Goal: Transaction & Acquisition: Purchase product/service

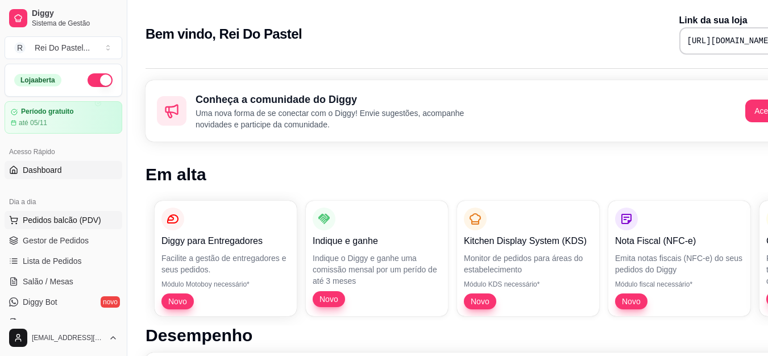
click at [51, 220] on span "Pedidos balcão (PDV)" at bounding box center [62, 219] width 78 height 11
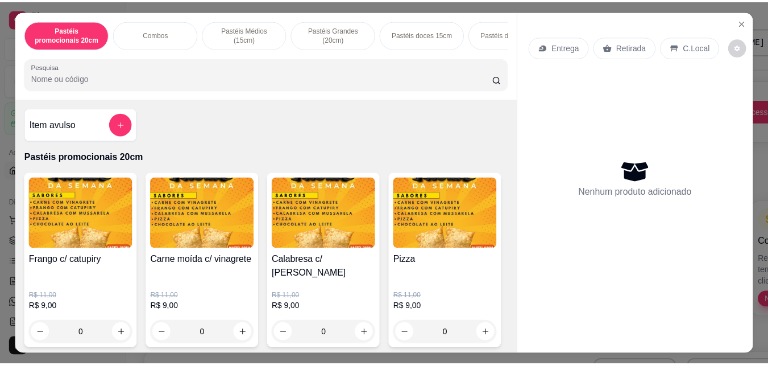
scroll to position [91, 0]
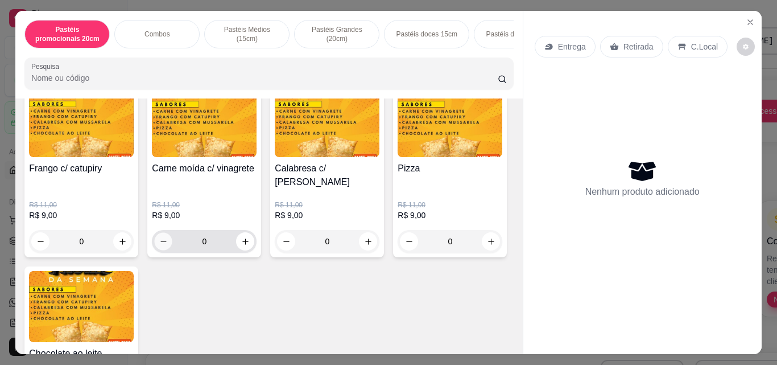
click at [159, 237] on icon "decrease-product-quantity" at bounding box center [163, 241] width 9 height 9
click at [241, 237] on icon "increase-product-quantity" at bounding box center [245, 241] width 9 height 9
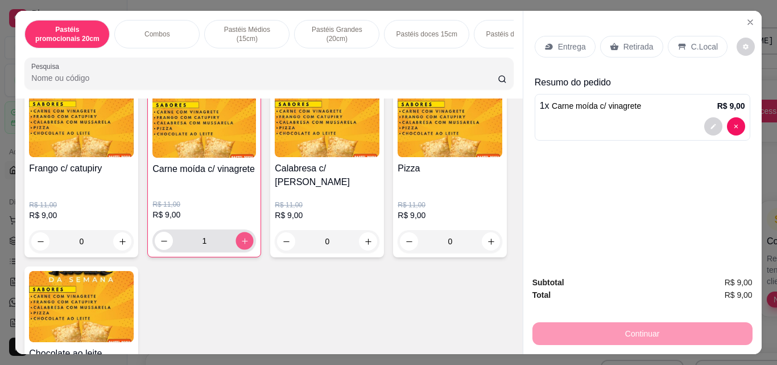
click at [241, 237] on icon "increase-product-quantity" at bounding box center [245, 241] width 9 height 9
type input "5"
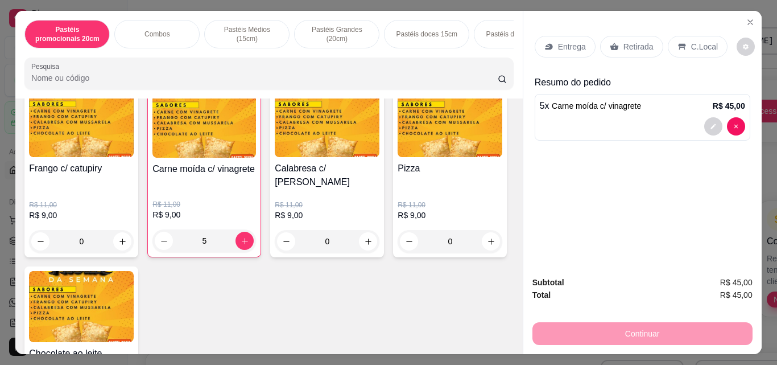
click at [635, 41] on p "Retirada" at bounding box center [638, 46] width 30 height 11
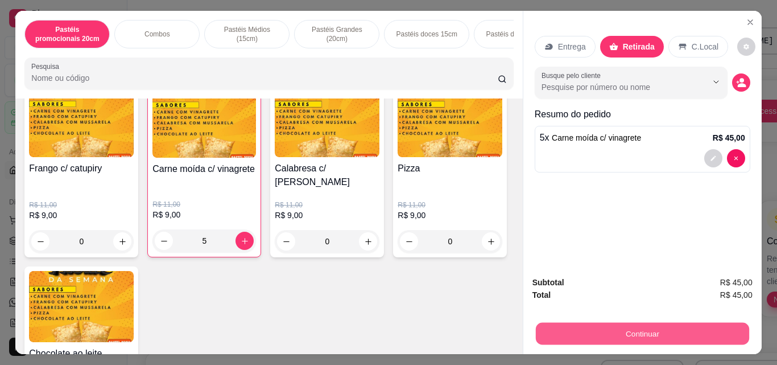
click at [639, 328] on button "Continuar" at bounding box center [641, 333] width 213 height 22
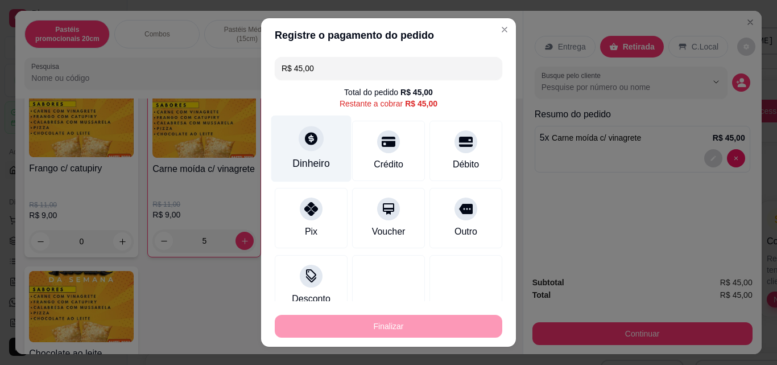
click at [322, 140] on div "Dinheiro" at bounding box center [311, 148] width 80 height 67
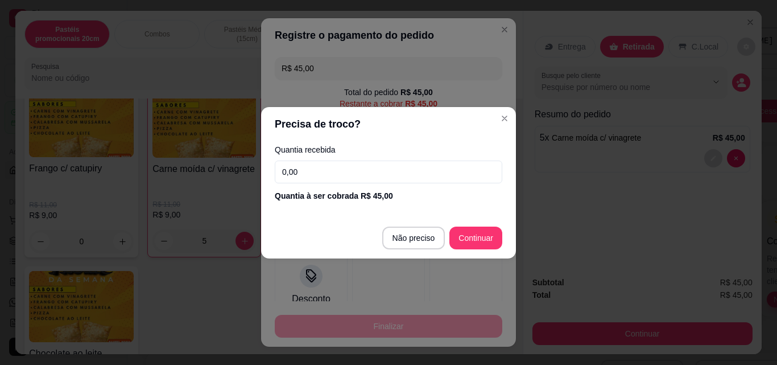
click at [315, 177] on input "0,00" at bounding box center [388, 171] width 227 height 23
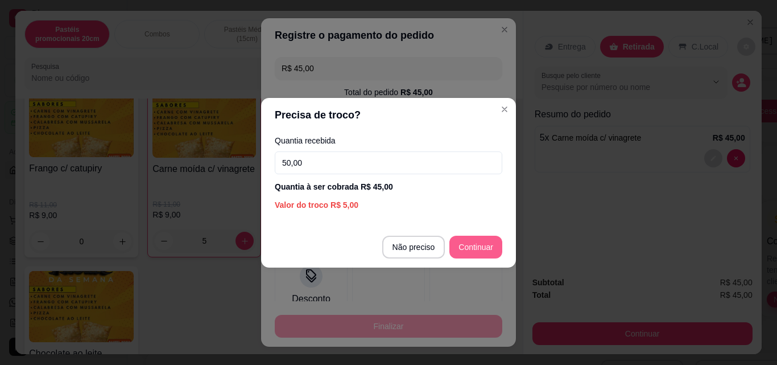
type input "50,00"
type input "R$ 0,00"
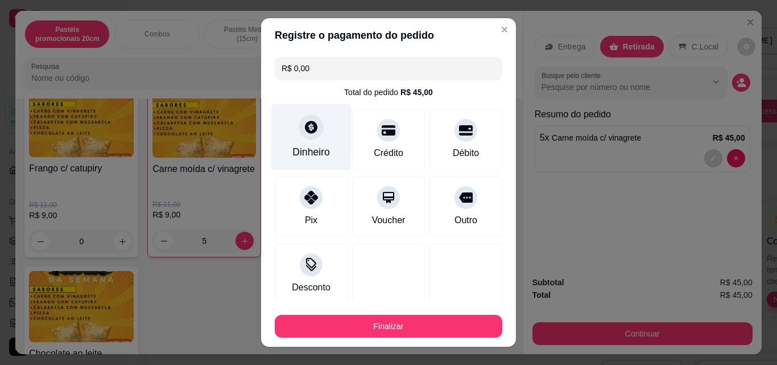
click at [318, 134] on div "Dinheiro" at bounding box center [311, 137] width 80 height 67
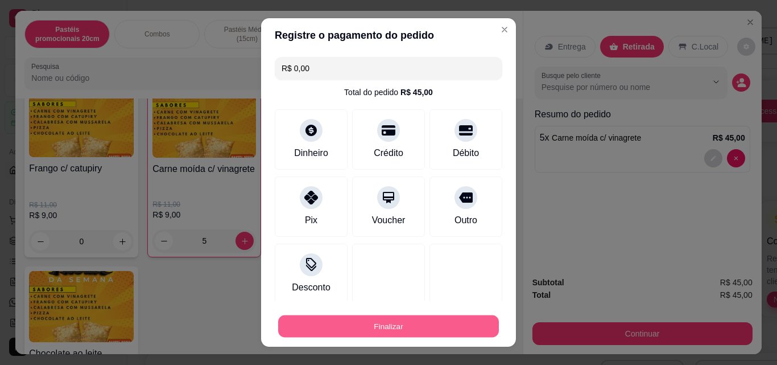
click at [391, 326] on button "Finalizar" at bounding box center [388, 326] width 221 height 22
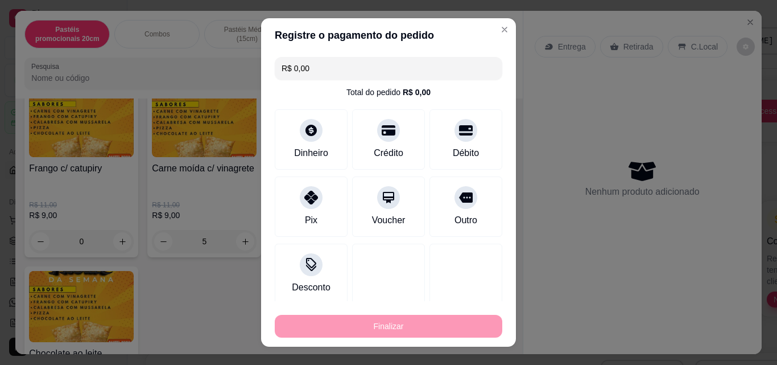
type input "0"
type input "-R$ 45,00"
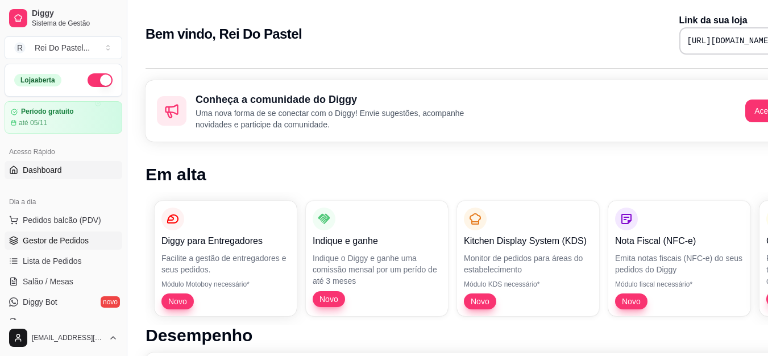
click at [59, 243] on span "Gestor de Pedidos" at bounding box center [56, 240] width 66 height 11
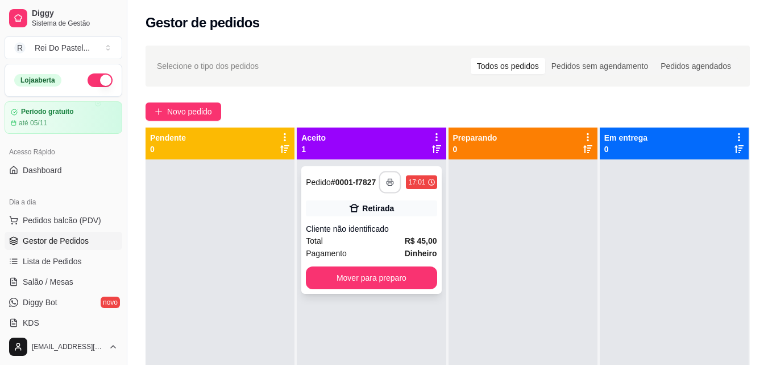
click at [387, 180] on icon "button" at bounding box center [391, 182] width 8 height 8
click at [389, 178] on icon "button" at bounding box center [391, 182] width 8 height 8
click at [432, 133] on icon at bounding box center [437, 137] width 10 height 10
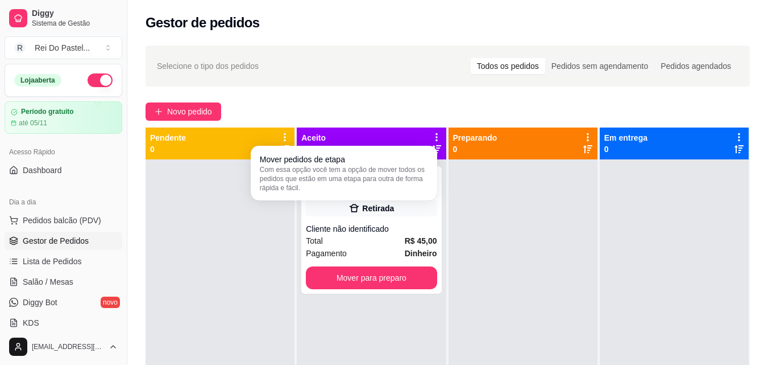
click at [378, 102] on div "Novo pedido" at bounding box center [448, 111] width 605 height 18
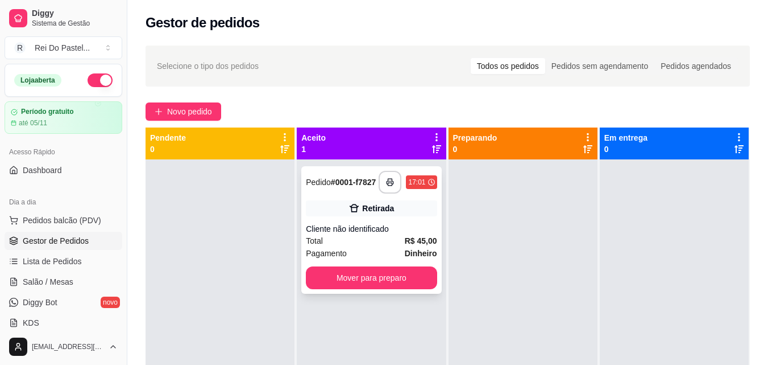
click at [362, 178] on strong "# 0001-f7827" at bounding box center [353, 181] width 45 height 9
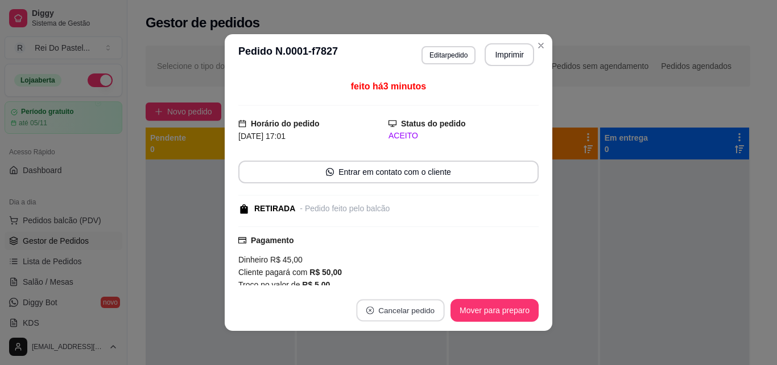
click at [408, 313] on button "Cancelar pedido" at bounding box center [400, 310] width 88 height 22
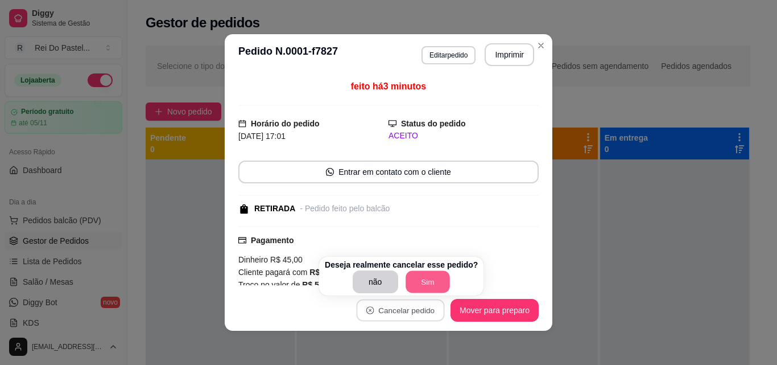
click at [417, 284] on button "Sim" at bounding box center [428, 282] width 44 height 22
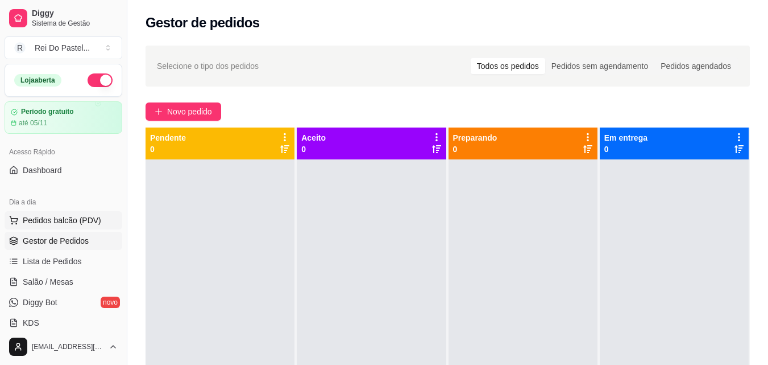
click at [59, 218] on span "Pedidos balcão (PDV)" at bounding box center [62, 219] width 78 height 11
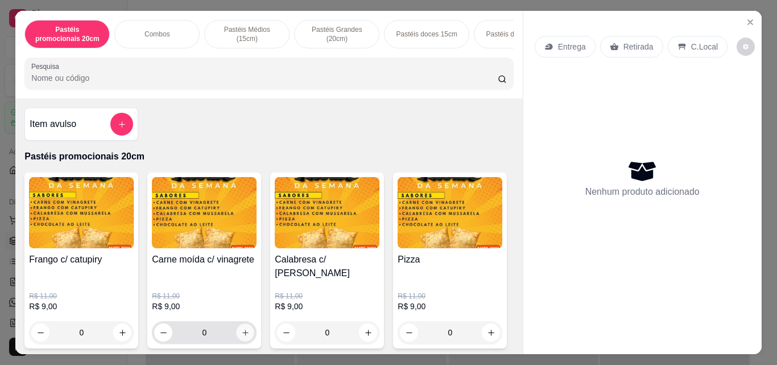
click at [241, 328] on icon "increase-product-quantity" at bounding box center [245, 332] width 9 height 9
type input "1"
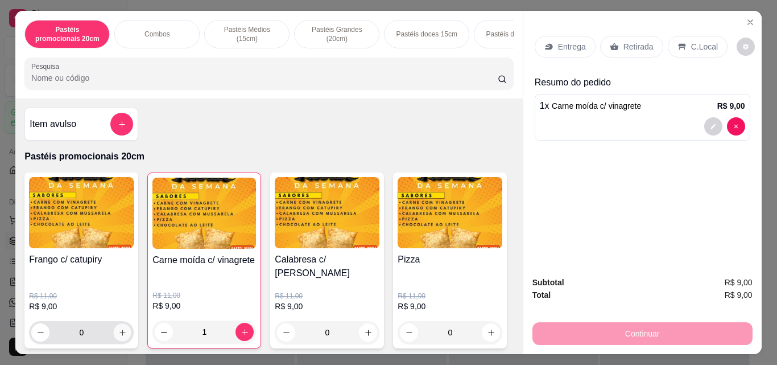
click at [118, 328] on icon "increase-product-quantity" at bounding box center [122, 332] width 9 height 9
type input "1"
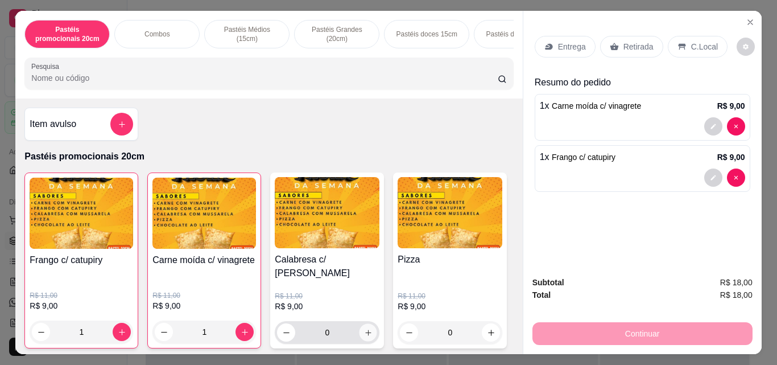
click at [366, 328] on icon "increase-product-quantity" at bounding box center [368, 332] width 9 height 9
type input "1"
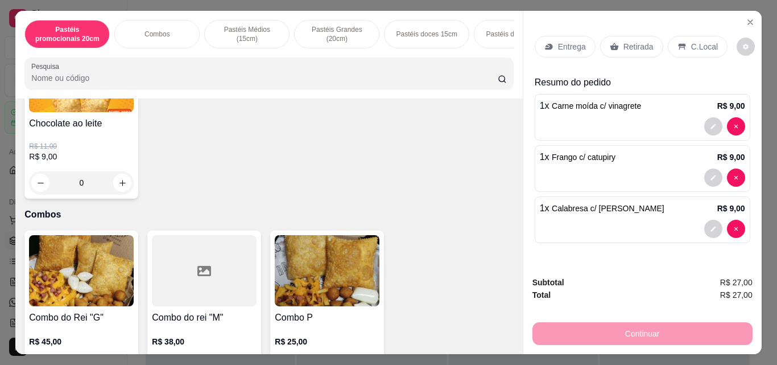
scroll to position [342, 0]
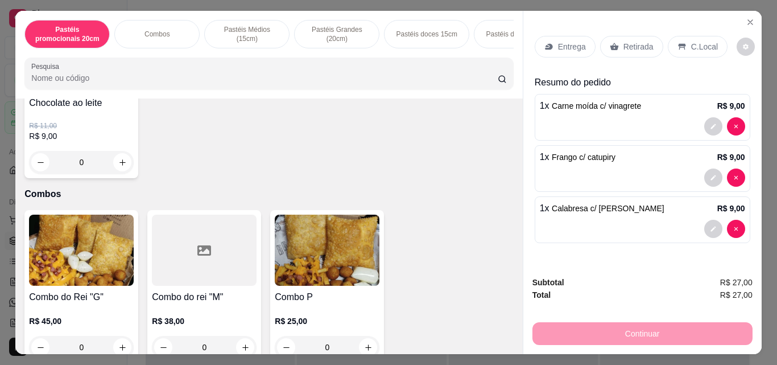
click at [121, 336] on div "0" at bounding box center [81, 347] width 105 height 23
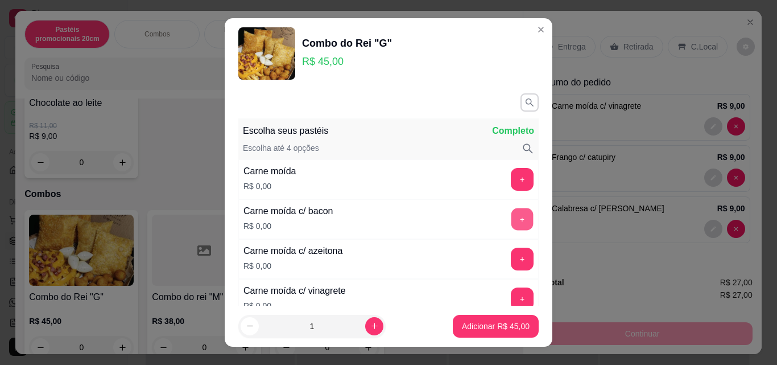
click at [511, 220] on button "+" at bounding box center [522, 219] width 22 height 22
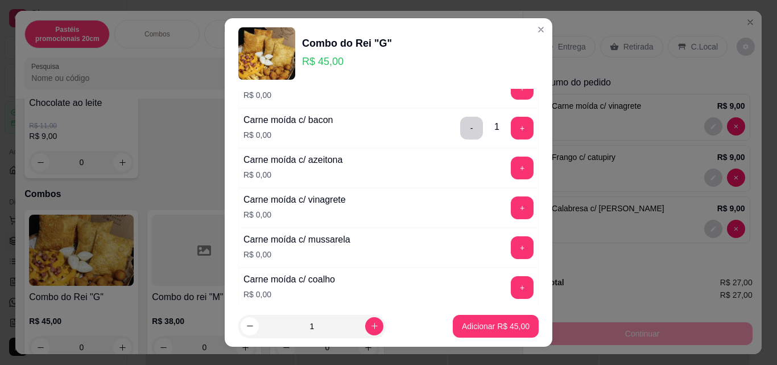
scroll to position [166, 0]
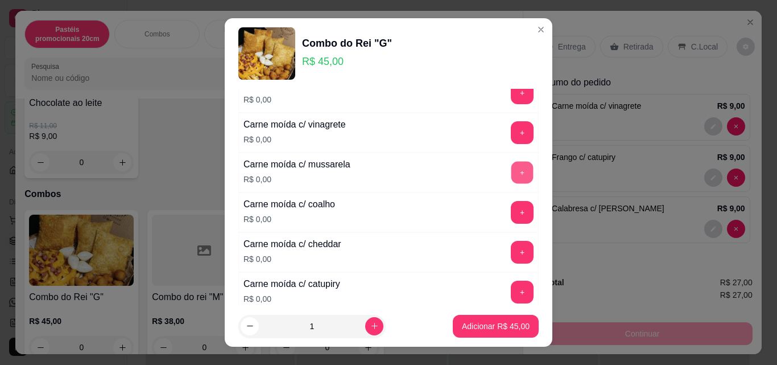
click at [511, 169] on button "+" at bounding box center [522, 172] width 22 height 22
click at [511, 297] on button "+" at bounding box center [522, 291] width 23 height 23
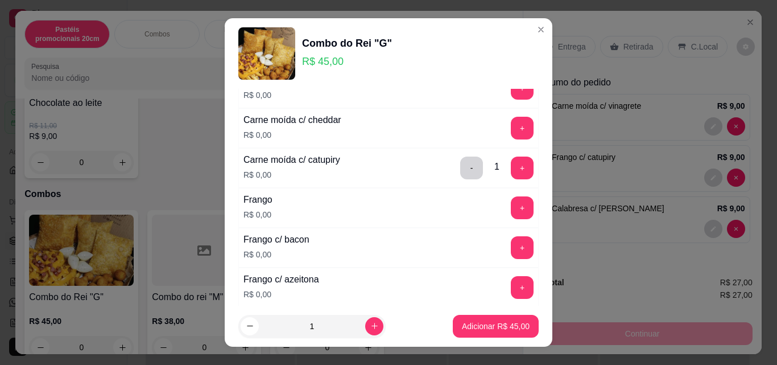
scroll to position [295, 0]
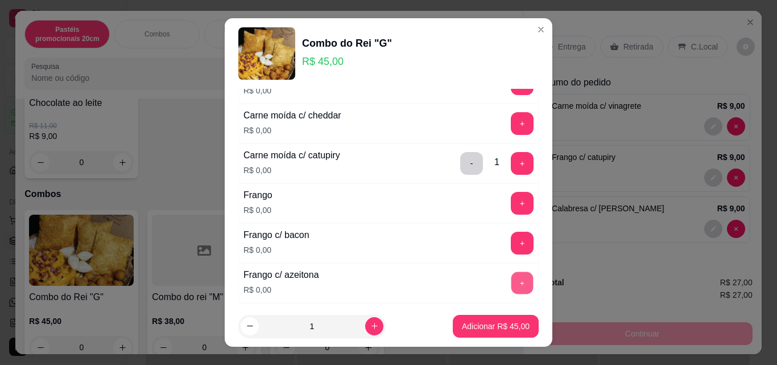
click at [511, 284] on button "+" at bounding box center [522, 282] width 22 height 22
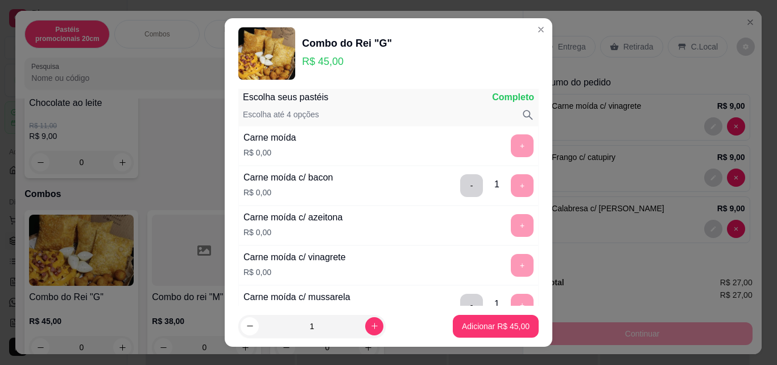
scroll to position [19, 0]
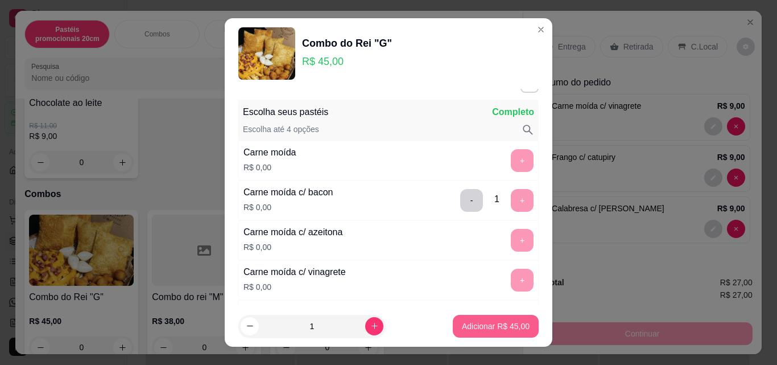
click at [494, 321] on p "Adicionar R$ 45,00" at bounding box center [496, 325] width 68 height 11
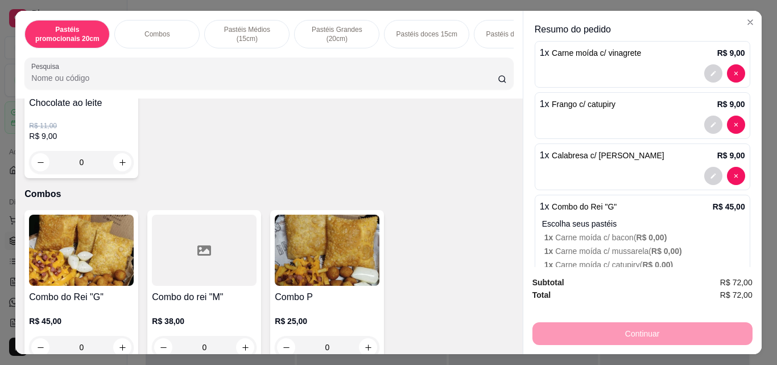
scroll to position [0, 0]
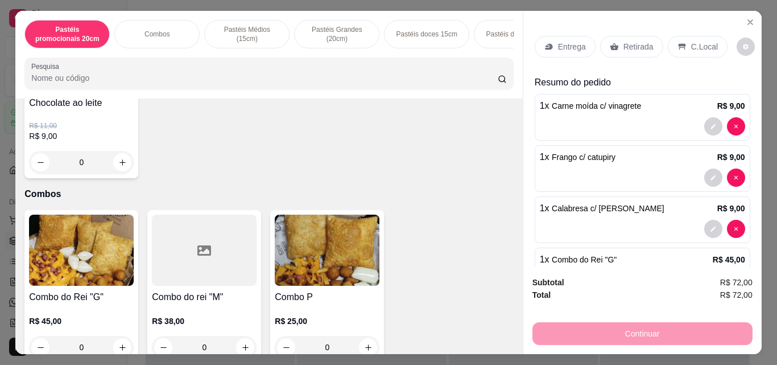
click at [570, 45] on p "Entrega" at bounding box center [572, 46] width 28 height 11
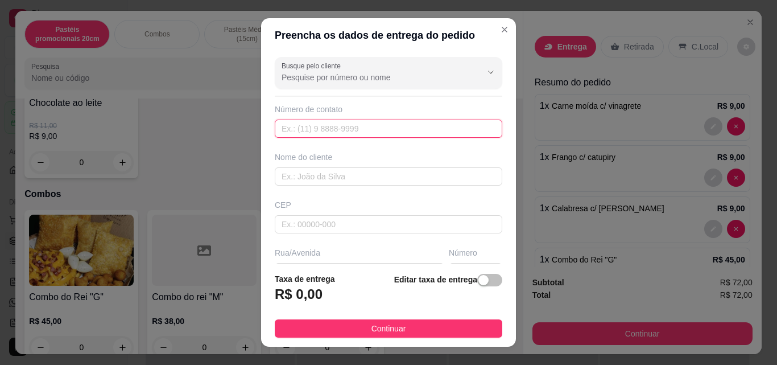
click at [343, 124] on input "text" at bounding box center [388, 128] width 227 height 18
type input "[PHONE_NUMBER]"
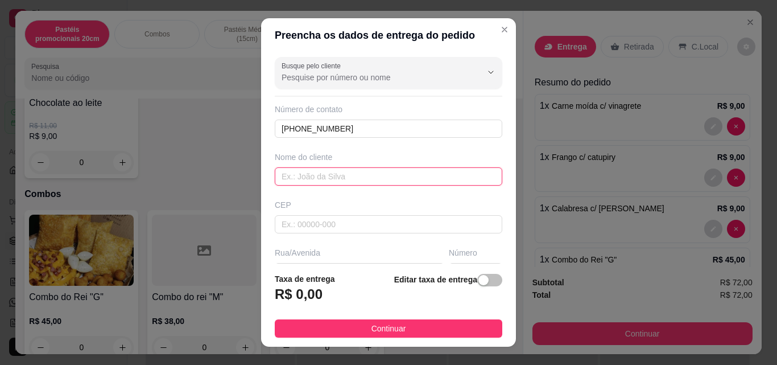
click at [303, 181] on input "text" at bounding box center [388, 176] width 227 height 18
type input "ozineide [PERSON_NAME]"
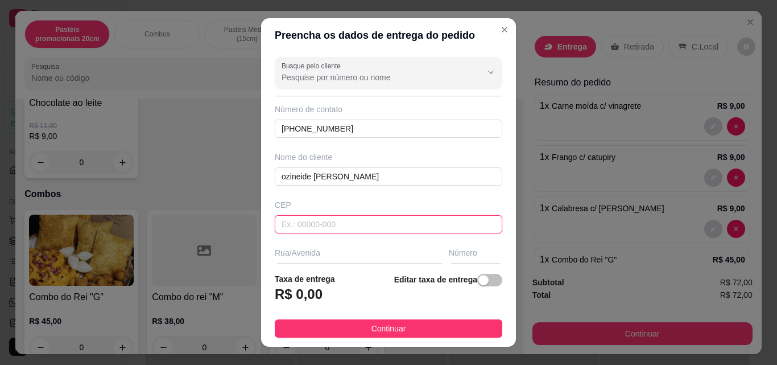
click at [321, 224] on input "text" at bounding box center [388, 224] width 227 height 18
type input "59135270"
type input "[GEOGRAPHIC_DATA]"
type input "[DATE]"
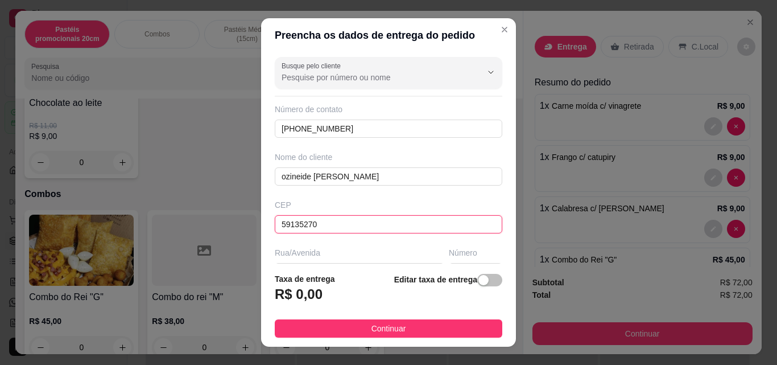
type input "59135270"
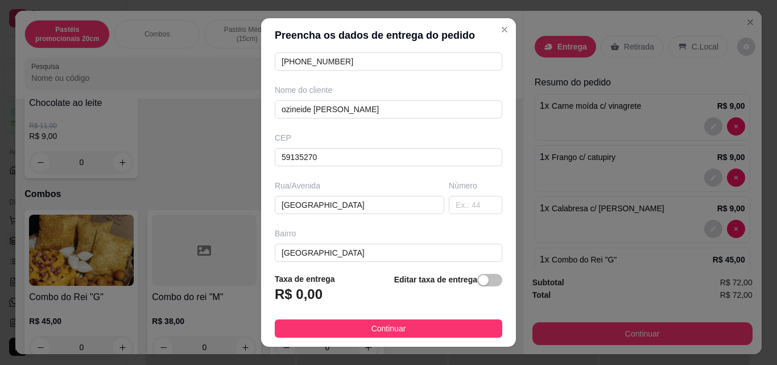
scroll to position [74, 0]
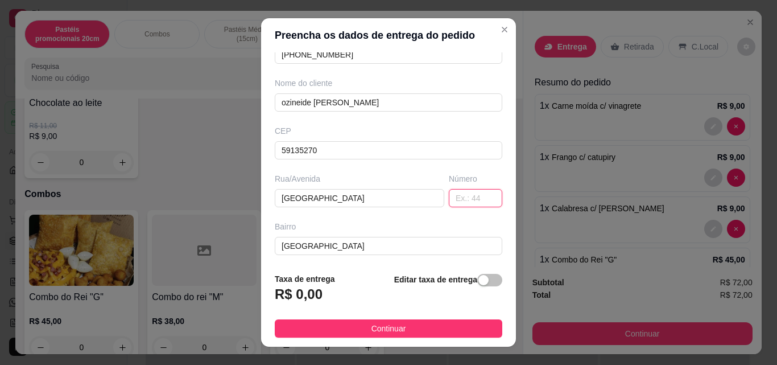
click at [450, 200] on input "text" at bounding box center [475, 198] width 53 height 18
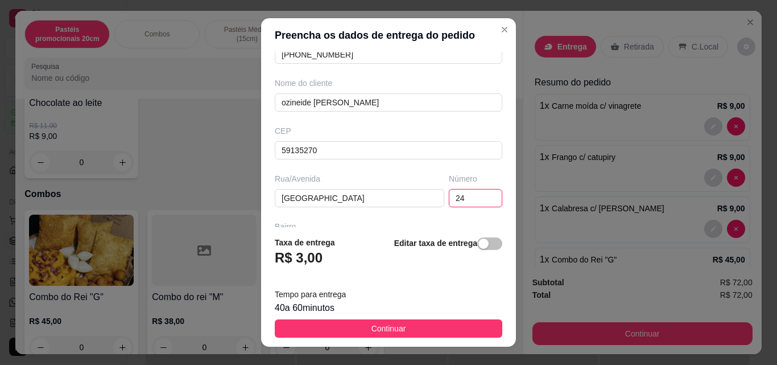
type input "24"
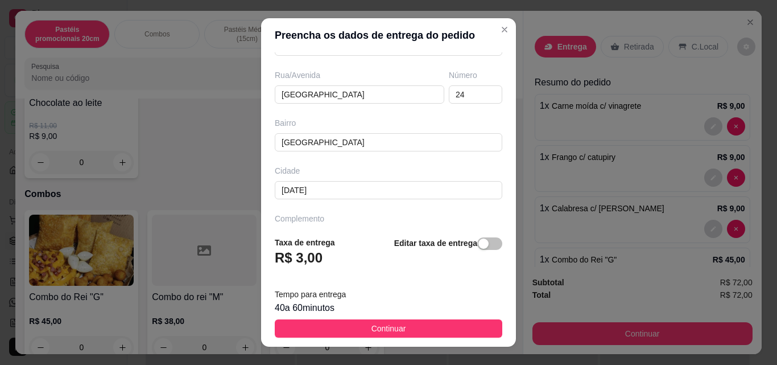
scroll to position [209, 0]
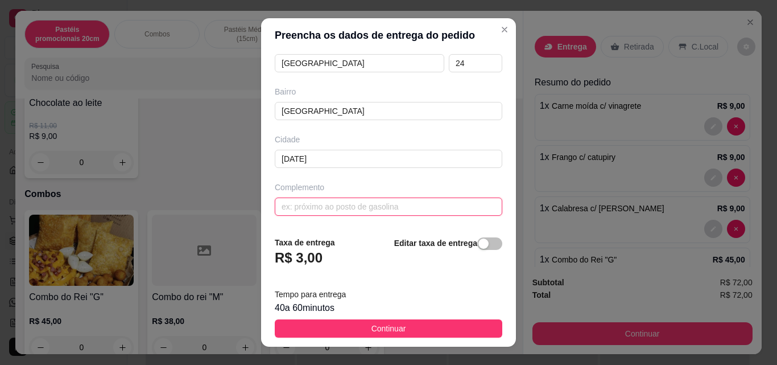
click at [315, 199] on input "text" at bounding box center [388, 206] width 227 height 18
type input "gramoré"
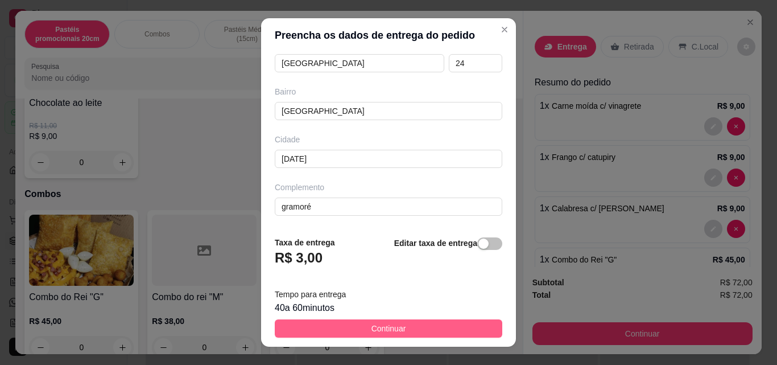
click at [408, 324] on button "Continuar" at bounding box center [388, 328] width 227 height 18
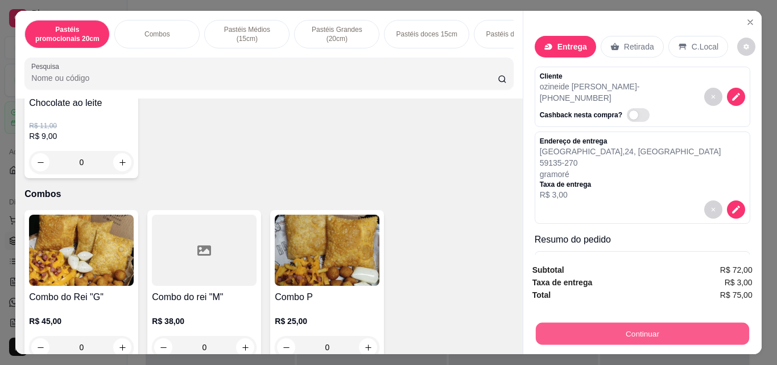
click at [651, 329] on button "Continuar" at bounding box center [641, 333] width 213 height 22
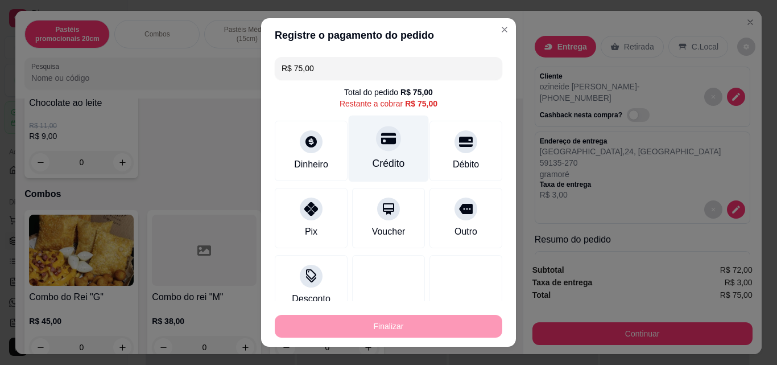
click at [376, 156] on div "Crédito" at bounding box center [389, 163] width 32 height 15
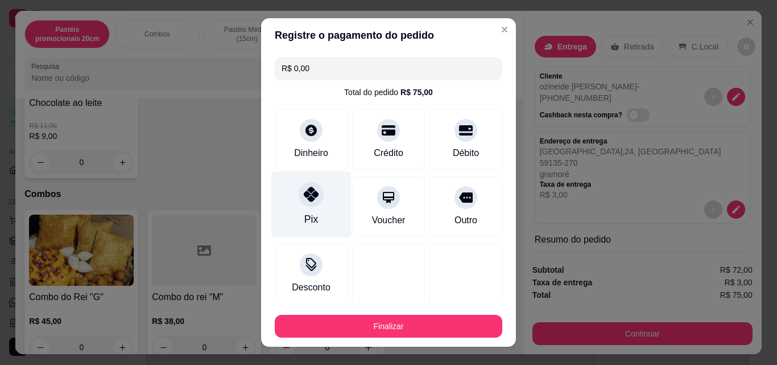
click at [304, 198] on icon at bounding box center [311, 194] width 15 height 15
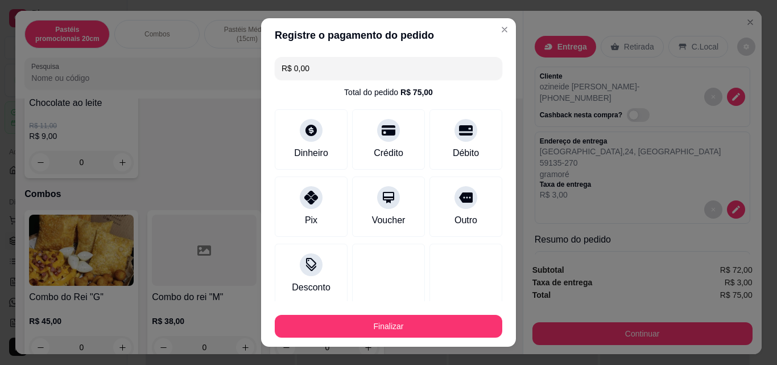
scroll to position [67, 0]
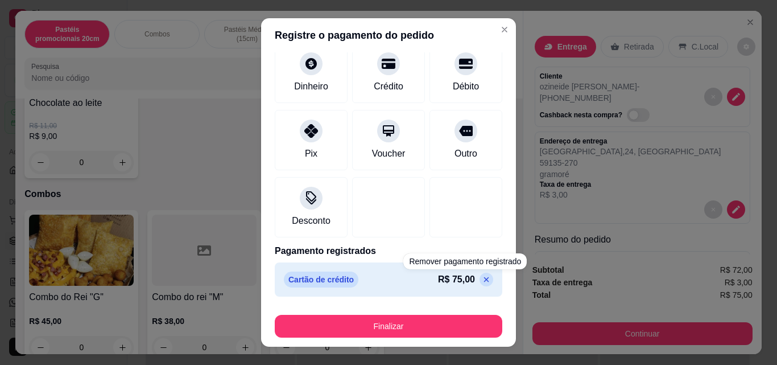
click at [482, 278] on icon at bounding box center [486, 279] width 9 height 9
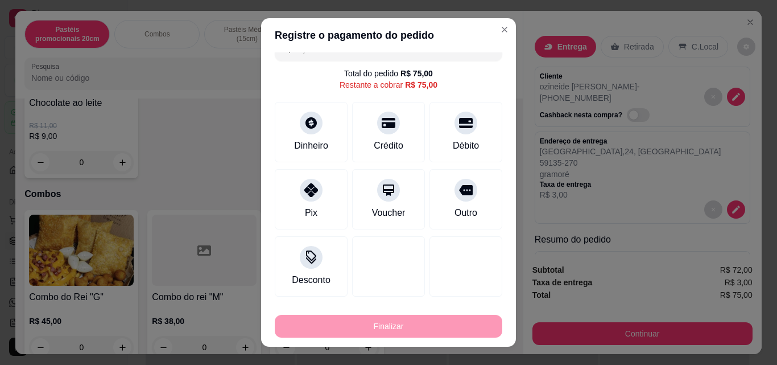
scroll to position [19, 0]
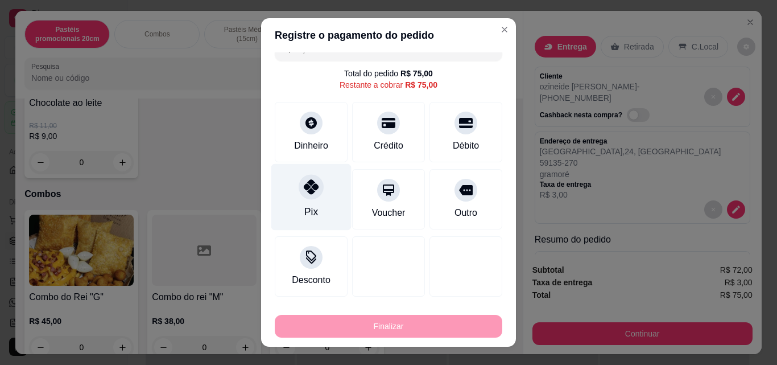
click at [315, 183] on div at bounding box center [311, 186] width 25 height 25
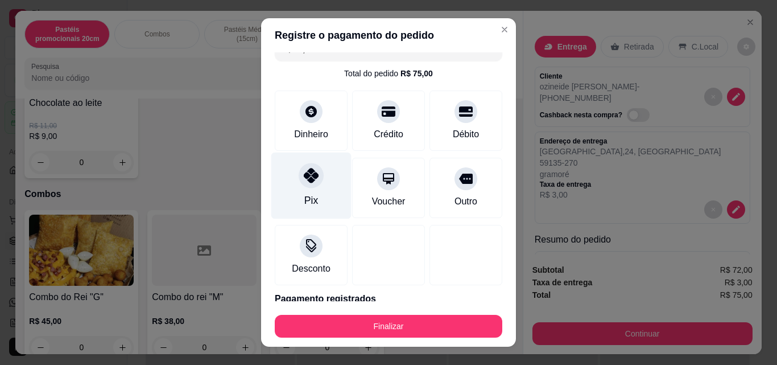
type input "R$ 0,00"
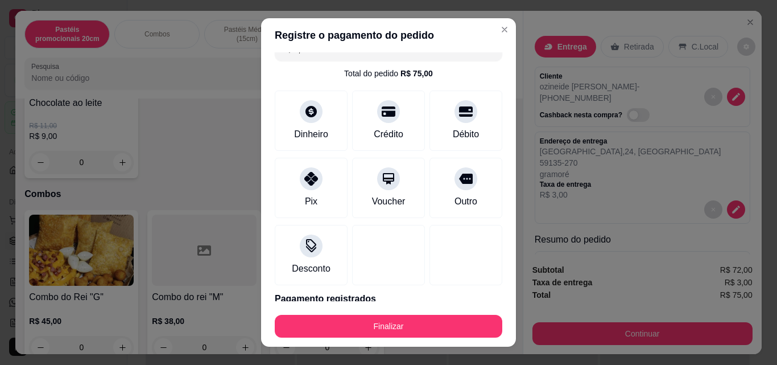
scroll to position [67, 0]
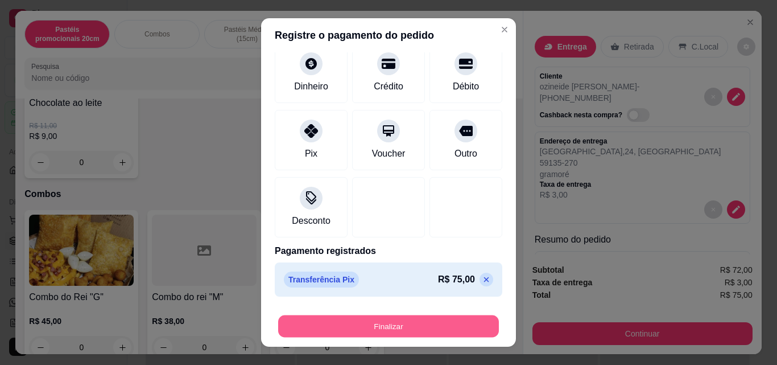
click at [383, 325] on button "Finalizar" at bounding box center [388, 326] width 221 height 22
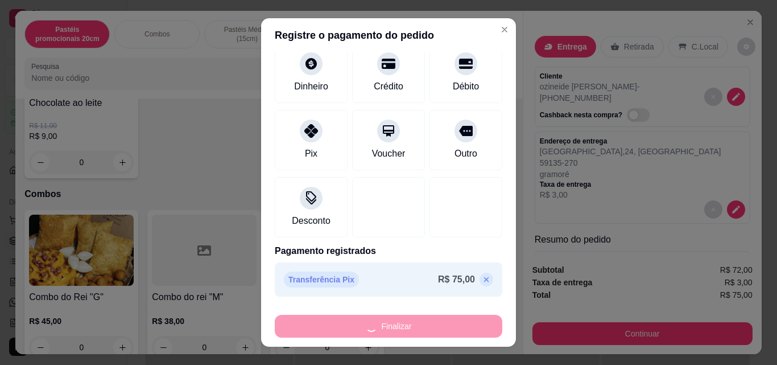
type input "0"
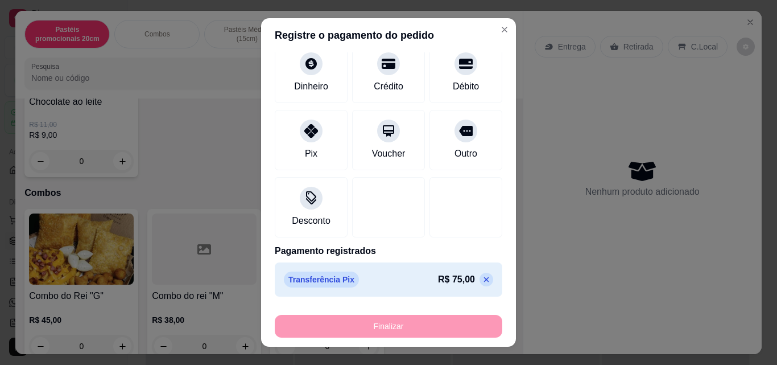
type input "-R$ 75,00"
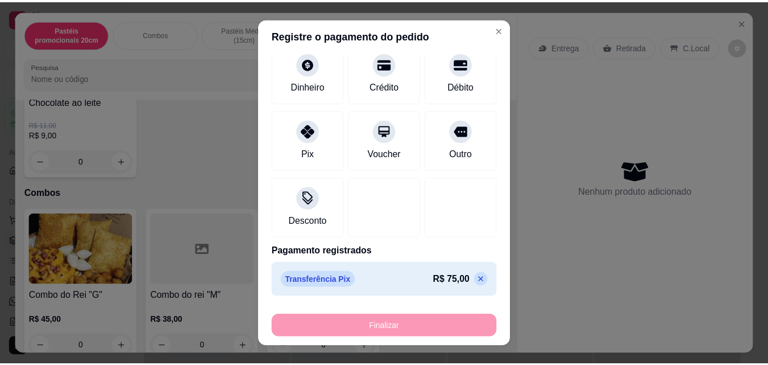
scroll to position [341, 0]
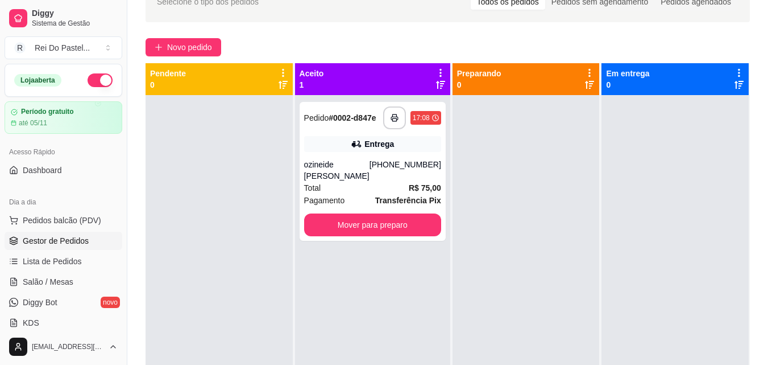
scroll to position [63, 0]
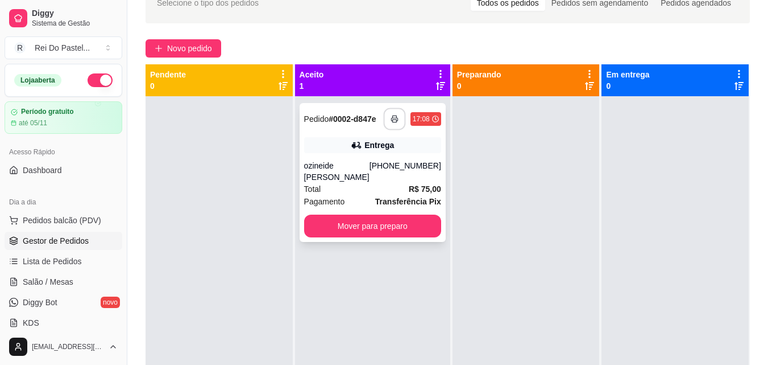
click at [392, 122] on rect "button" at bounding box center [394, 120] width 4 height 3
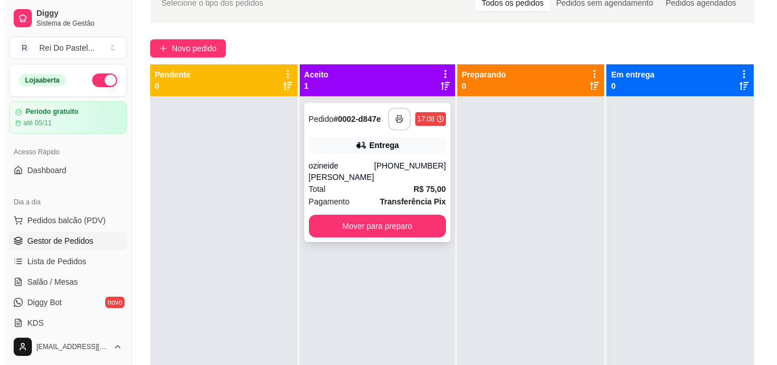
scroll to position [0, 0]
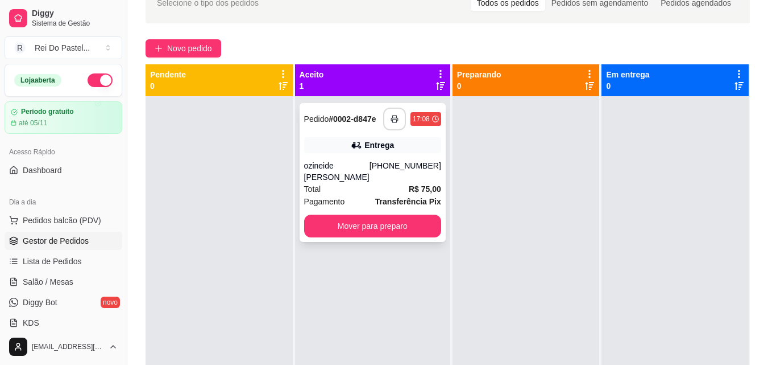
click at [411, 177] on div "[PHONE_NUMBER]" at bounding box center [406, 171] width 72 height 23
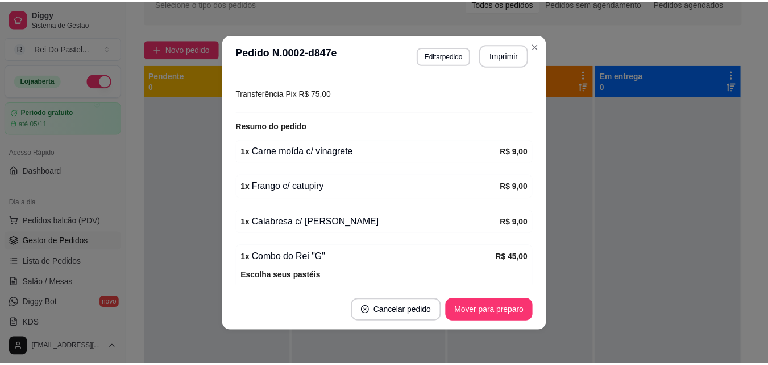
scroll to position [386, 0]
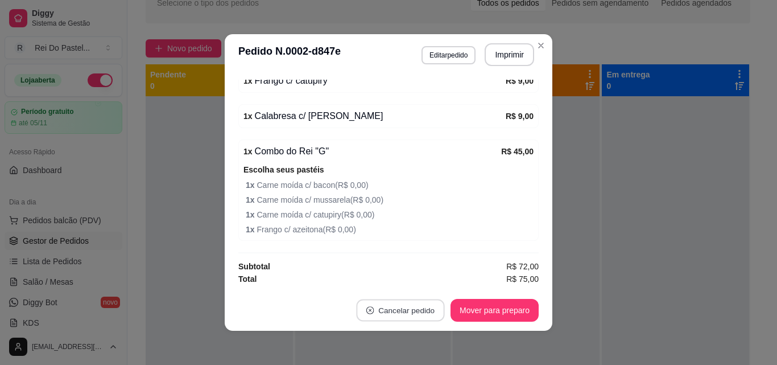
click at [390, 317] on button "Cancelar pedido" at bounding box center [400, 310] width 88 height 22
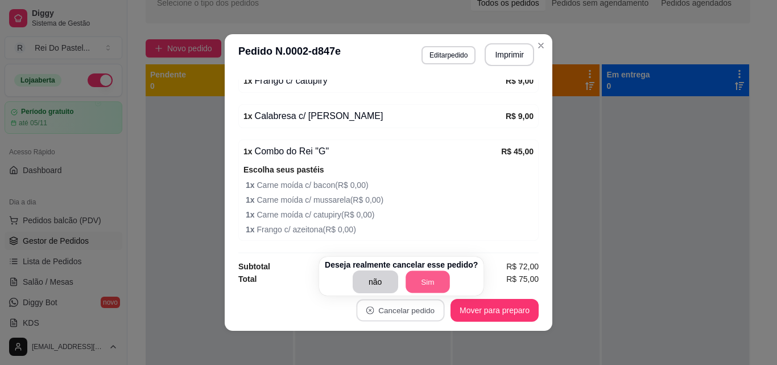
click at [437, 288] on button "Sim" at bounding box center [428, 282] width 44 height 22
